Goal: Task Accomplishment & Management: Use online tool/utility

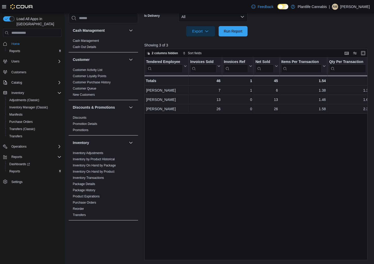
scroll to position [241, 0]
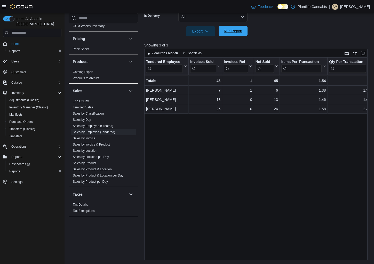
click at [223, 33] on span "Run Report" at bounding box center [233, 31] width 23 height 10
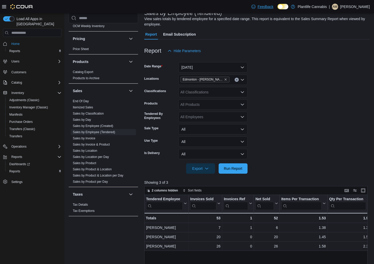
scroll to position [35, 0]
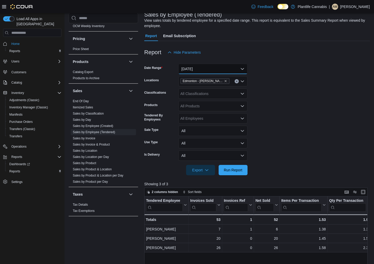
drag, startPoint x: 211, startPoint y: 66, endPoint x: 213, endPoint y: 69, distance: 3.1
click at [211, 66] on button "[DATE]" at bounding box center [212, 69] width 69 height 10
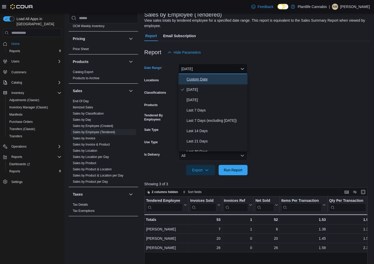
click at [221, 81] on span "Custom Date" at bounding box center [215, 79] width 59 height 6
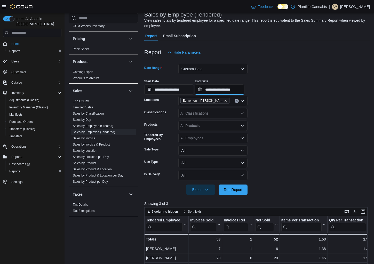
click at [242, 86] on input "**********" at bounding box center [220, 89] width 50 height 10
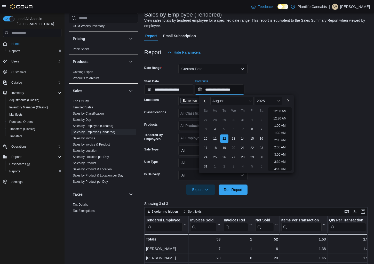
scroll to position [284, 0]
click at [281, 110] on li "7:30 PM" at bounding box center [280, 109] width 16 height 6
type input "**********"
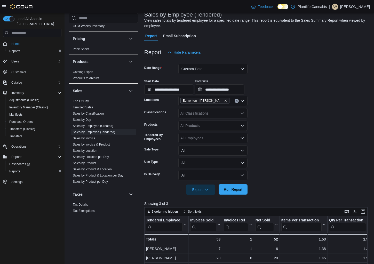
click at [236, 190] on span "Run Report" at bounding box center [233, 189] width 19 height 5
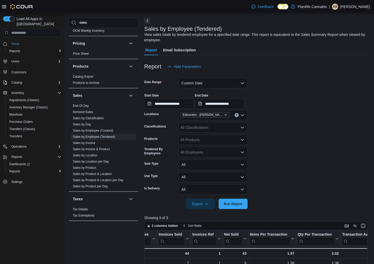
scroll to position [19, 0]
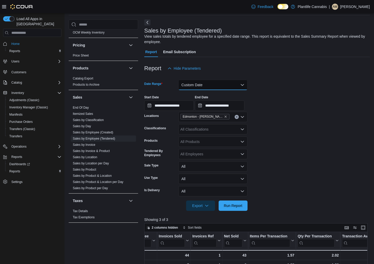
click at [202, 84] on button "Custom Date" at bounding box center [212, 85] width 69 height 10
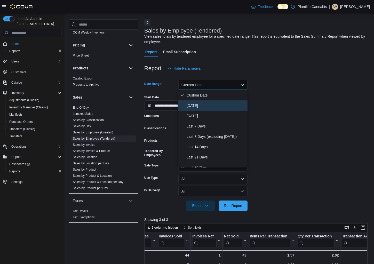
click at [201, 103] on span "[DATE]" at bounding box center [215, 105] width 59 height 6
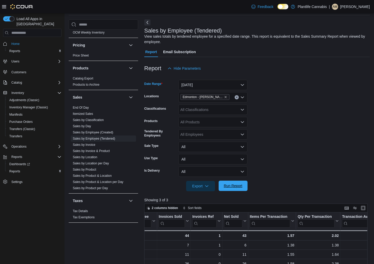
click at [230, 187] on span "Run Report" at bounding box center [233, 185] width 19 height 5
